Goal: Transaction & Acquisition: Purchase product/service

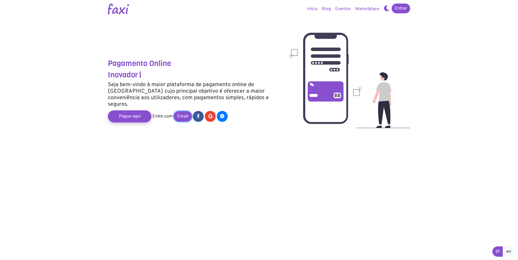
click at [182, 111] on link "Email" at bounding box center [183, 116] width 18 height 10
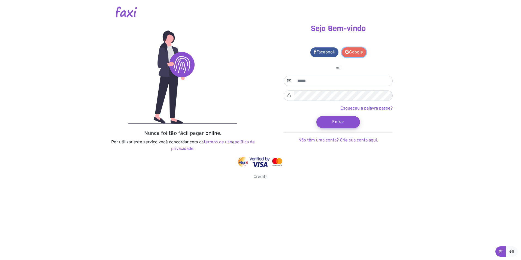
click at [354, 56] on link "Google" at bounding box center [353, 52] width 25 height 10
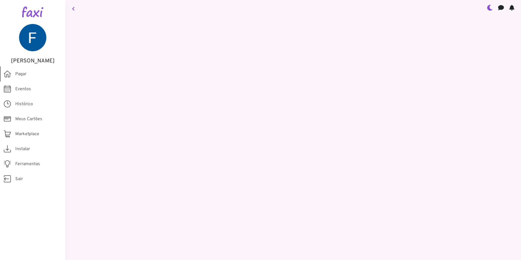
click at [33, 76] on router-link "Pagar" at bounding box center [32, 73] width 65 height 15
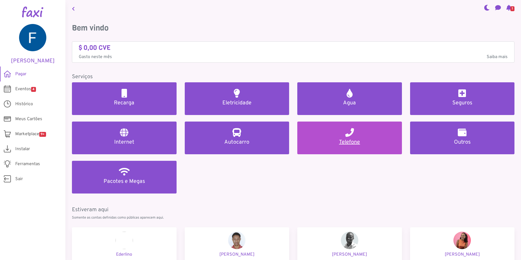
click at [343, 140] on h5 "Telefone" at bounding box center [349, 142] width 91 height 7
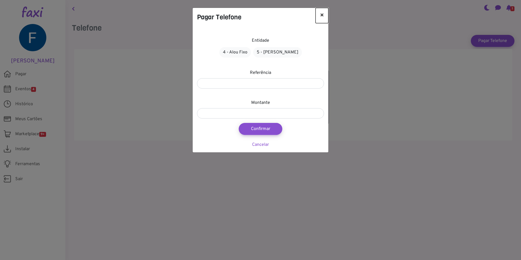
click at [321, 13] on button "×" at bounding box center [321, 15] width 13 height 15
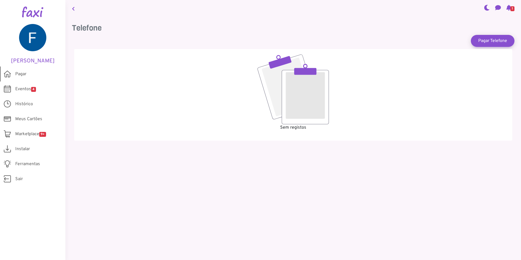
click at [30, 74] on link "Pagar" at bounding box center [32, 73] width 65 height 15
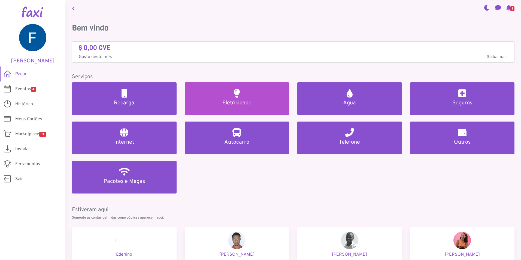
click at [270, 104] on h5 "Eletricidade" at bounding box center [236, 103] width 91 height 7
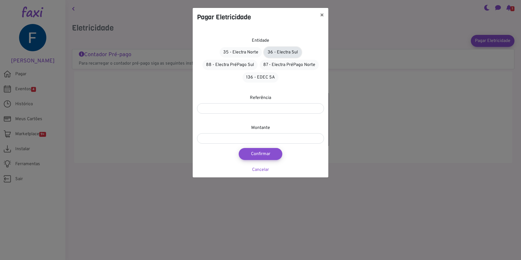
click at [278, 53] on link "36 - Electra Sul" at bounding box center [282, 52] width 37 height 10
click at [264, 110] on input "number" at bounding box center [260, 108] width 127 height 10
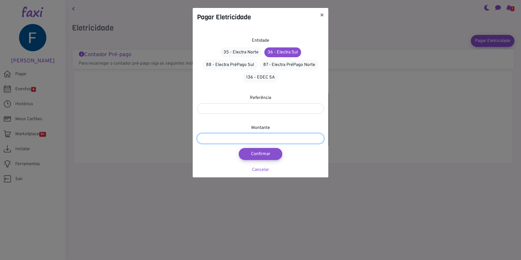
click at [263, 138] on input "number" at bounding box center [260, 138] width 127 height 10
click at [321, 17] on button "×" at bounding box center [321, 15] width 13 height 15
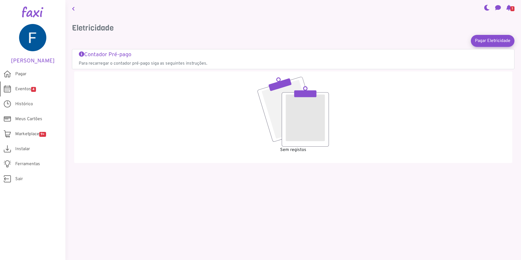
click at [30, 88] on span "Eventos 4" at bounding box center [25, 89] width 21 height 7
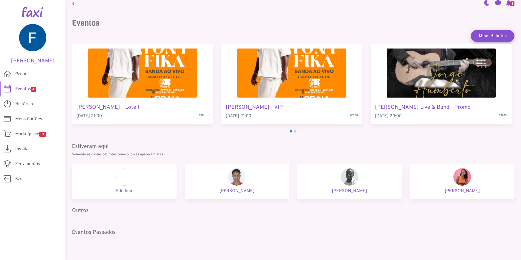
scroll to position [9, 0]
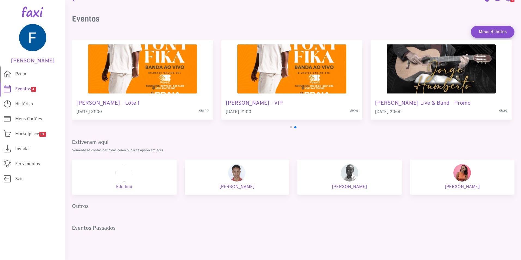
click at [27, 76] on link "Pagar" at bounding box center [32, 73] width 65 height 15
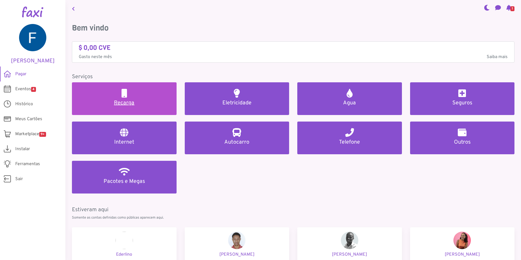
click at [101, 90] on link "Recarga" at bounding box center [124, 98] width 105 height 33
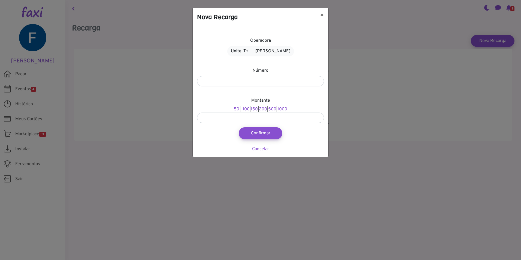
click at [273, 108] on link "500" at bounding box center [272, 108] width 8 height 5
type input "***"
click at [271, 48] on link "Alou Móvel" at bounding box center [273, 51] width 42 height 10
click at [267, 81] on input "number" at bounding box center [260, 81] width 127 height 10
type input "*******"
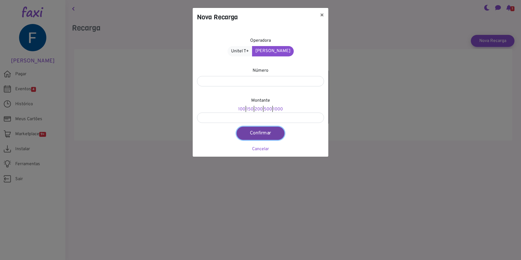
click at [263, 128] on button "Confirmar" at bounding box center [260, 133] width 48 height 13
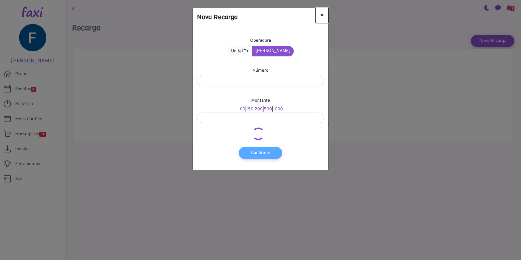
click at [319, 17] on button "×" at bounding box center [321, 15] width 13 height 15
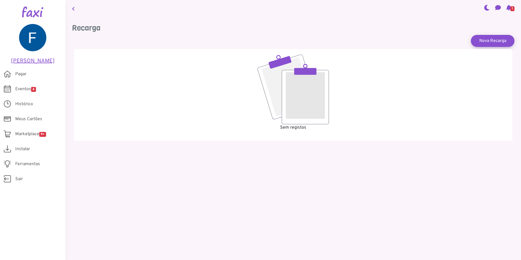
click at [23, 60] on h5 "Filipa Araújo" at bounding box center [32, 61] width 49 height 7
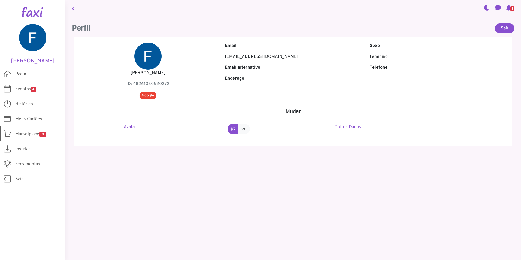
click at [19, 136] on span "Marketplace 9+" at bounding box center [30, 134] width 31 height 7
click at [40, 131] on span "Marketplace 9+" at bounding box center [30, 134] width 31 height 7
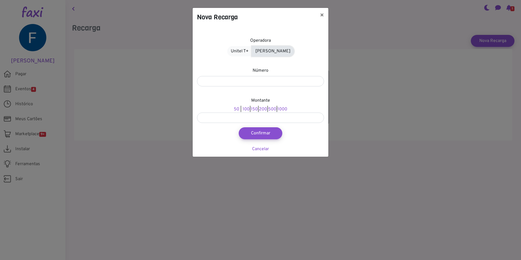
click at [268, 53] on link "Alou Móvel" at bounding box center [273, 51] width 42 height 10
click at [249, 84] on input "number" at bounding box center [260, 81] width 127 height 10
click at [259, 83] on input "number" at bounding box center [260, 81] width 127 height 10
type input "*******"
click at [268, 108] on link "500" at bounding box center [268, 108] width 8 height 5
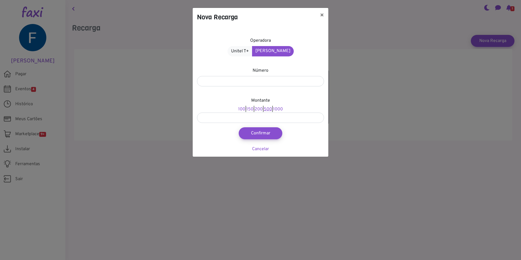
type input "***"
click at [266, 133] on button "Confirmar" at bounding box center [260, 133] width 48 height 13
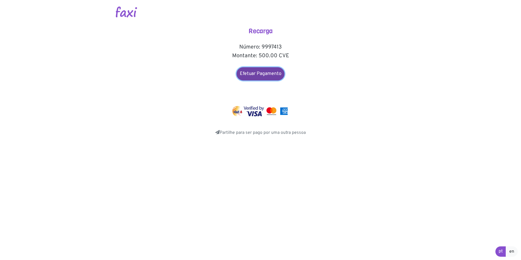
click at [260, 78] on link "Efetuar Pagamento" at bounding box center [260, 73] width 48 height 13
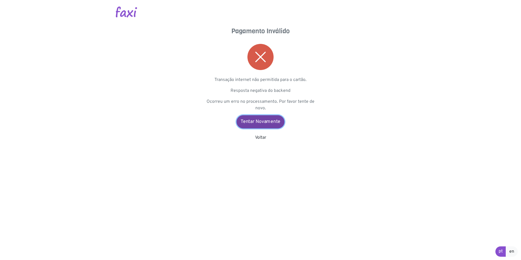
click at [260, 119] on link "Tentar Novamente" at bounding box center [260, 121] width 48 height 13
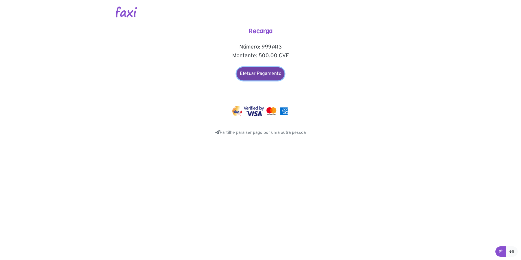
click at [262, 77] on link "Efetuar Pagamento" at bounding box center [260, 73] width 48 height 13
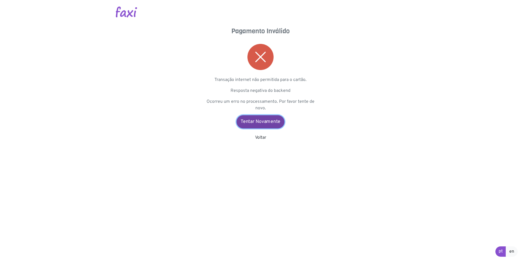
click at [259, 120] on link "Tentar Novamente" at bounding box center [260, 121] width 48 height 13
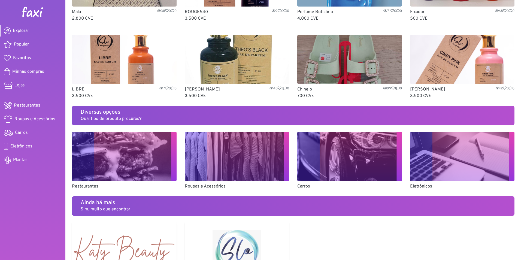
scroll to position [323, 0]
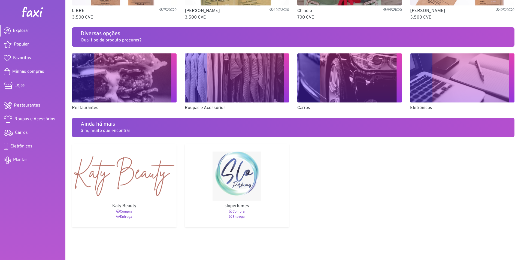
click at [109, 165] on img at bounding box center [124, 175] width 100 height 49
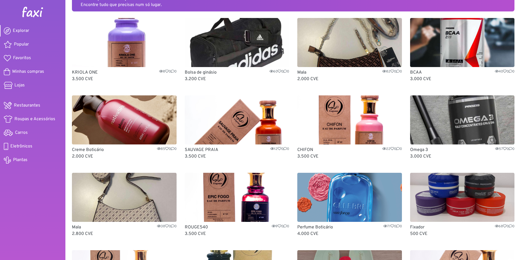
scroll to position [0, 0]
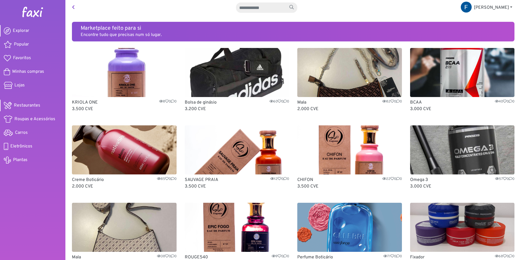
click at [29, 101] on link "Restaurantes" at bounding box center [32, 105] width 65 height 11
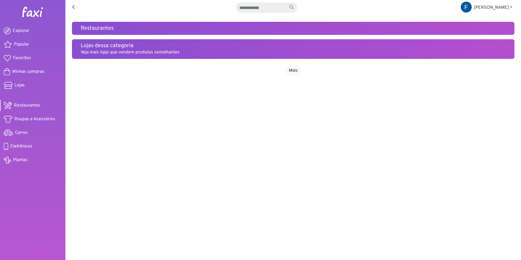
click at [26, 111] on ul "Explorar Popular Favoritos Minhas compras Lojas Restaurantes Roupas e Acessório…" at bounding box center [32, 95] width 65 height 143
click at [26, 118] on span "Roupas e Acessórios" at bounding box center [34, 119] width 41 height 7
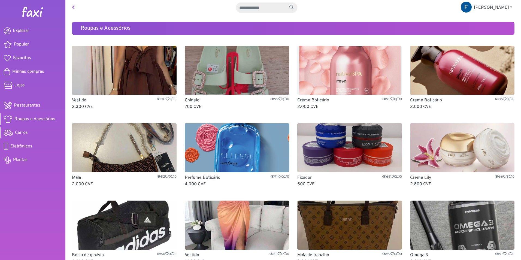
click at [22, 129] on link "Carros" at bounding box center [32, 132] width 65 height 11
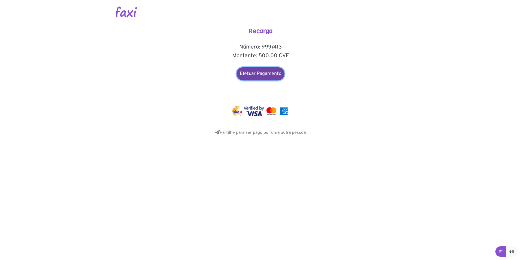
click at [253, 74] on link "Efetuar Pagamento" at bounding box center [260, 73] width 48 height 13
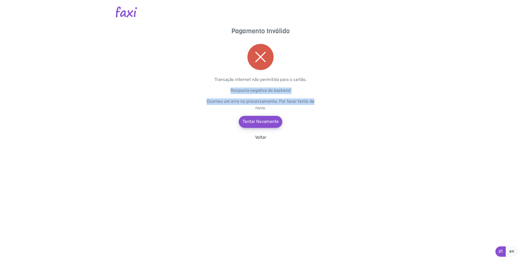
drag, startPoint x: 219, startPoint y: 88, endPoint x: 314, endPoint y: 102, distance: 96.3
click at [314, 102] on div "Pagamento Inválido Transação internet não permitida para o cartão. Resposta neg…" at bounding box center [260, 84] width 109 height 114
drag, startPoint x: 314, startPoint y: 102, endPoint x: 277, endPoint y: 96, distance: 37.2
click at [277, 96] on div "Pagamento Inválido Transação internet não permitida para o cartão. Resposta neg…" at bounding box center [260, 84] width 109 height 114
click at [235, 82] on p "Transação internet não permitida para o cartão." at bounding box center [260, 80] width 109 height 7
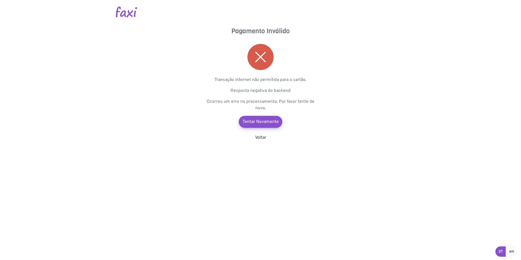
drag, startPoint x: 235, startPoint y: 82, endPoint x: 257, endPoint y: 81, distance: 22.1
click at [254, 81] on p "Transação internet não permitida para o cartão." at bounding box center [260, 80] width 109 height 7
drag, startPoint x: 227, startPoint y: 88, endPoint x: 229, endPoint y: 88, distance: 2.8
click at [227, 88] on p "Resposta negativa do backend" at bounding box center [260, 90] width 109 height 7
drag, startPoint x: 233, startPoint y: 90, endPoint x: 317, endPoint y: 99, distance: 84.6
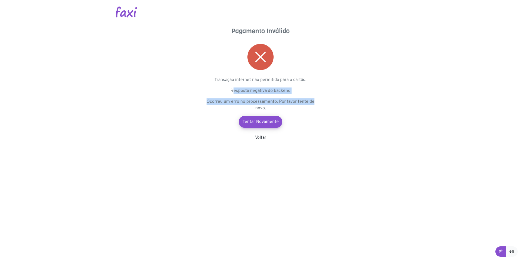
click at [317, 99] on main "Pagamento Inválido Transação internet não permitida para o cartão. Resposta neg…" at bounding box center [260, 70] width 310 height 141
drag, startPoint x: 317, startPoint y: 99, endPoint x: 287, endPoint y: 95, distance: 30.0
click at [287, 95] on div "Pagamento Inválido Transação internet não permitida para o cartão. Resposta neg…" at bounding box center [260, 84] width 109 height 114
click at [261, 138] on link "Voltar" at bounding box center [260, 137] width 11 height 5
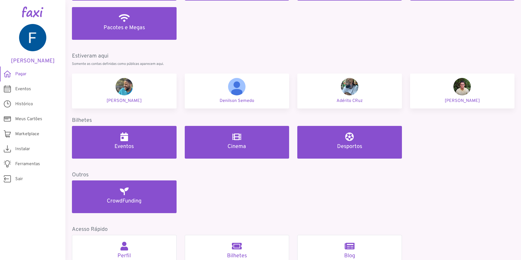
scroll to position [163, 0]
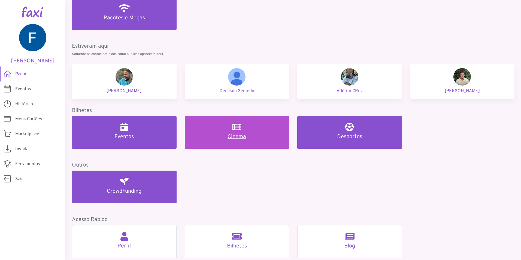
click at [230, 137] on h5 "Cinema" at bounding box center [236, 136] width 91 height 7
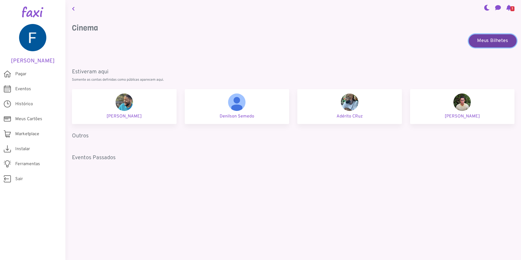
click at [488, 39] on link "Meus Bilhetes" at bounding box center [492, 40] width 48 height 13
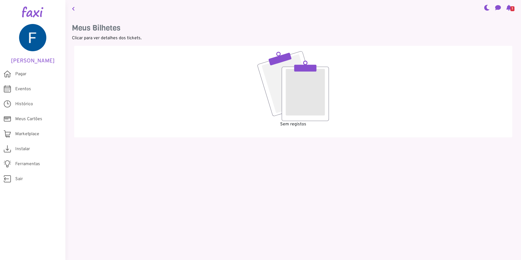
click at [74, 9] on icon at bounding box center [73, 9] width 3 height 4
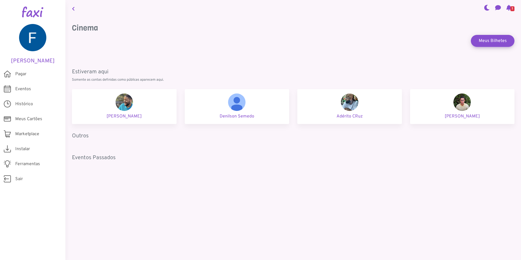
click at [74, 9] on icon at bounding box center [73, 9] width 3 height 4
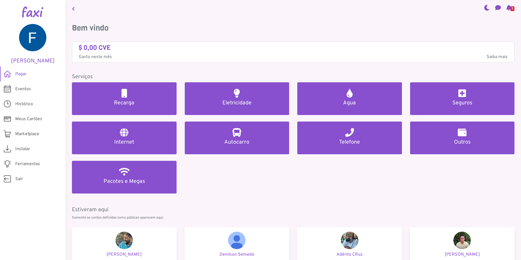
click at [74, 9] on icon at bounding box center [73, 9] width 3 height 4
